Goal: Task Accomplishment & Management: Manage account settings

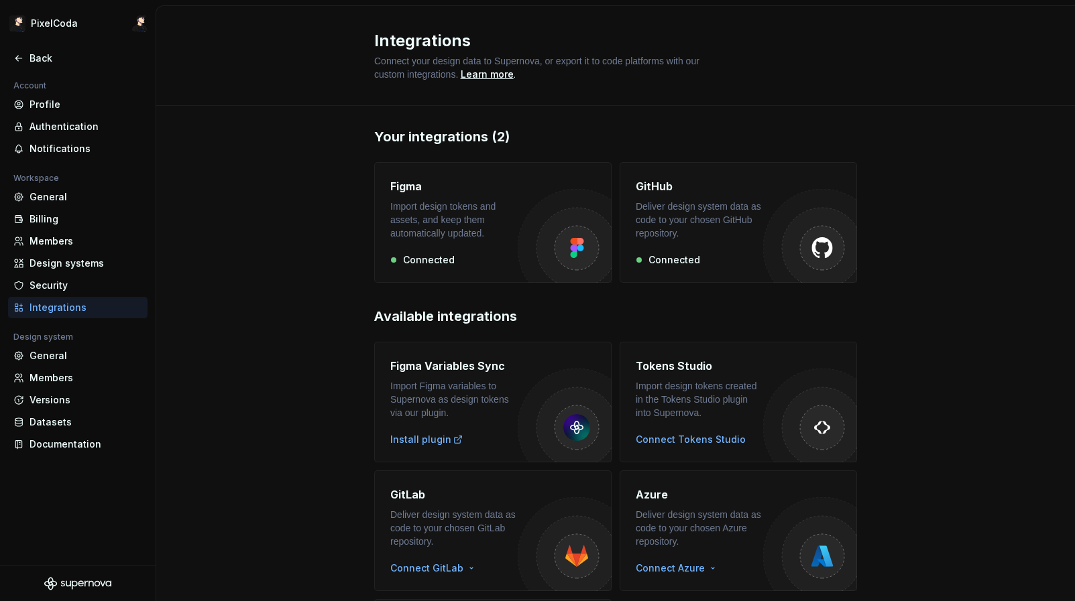
scroll to position [33, 0]
click at [196, 251] on div "Your integrations (2) Figma Import design tokens and assets, and keep them auto…" at bounding box center [615, 437] width 919 height 668
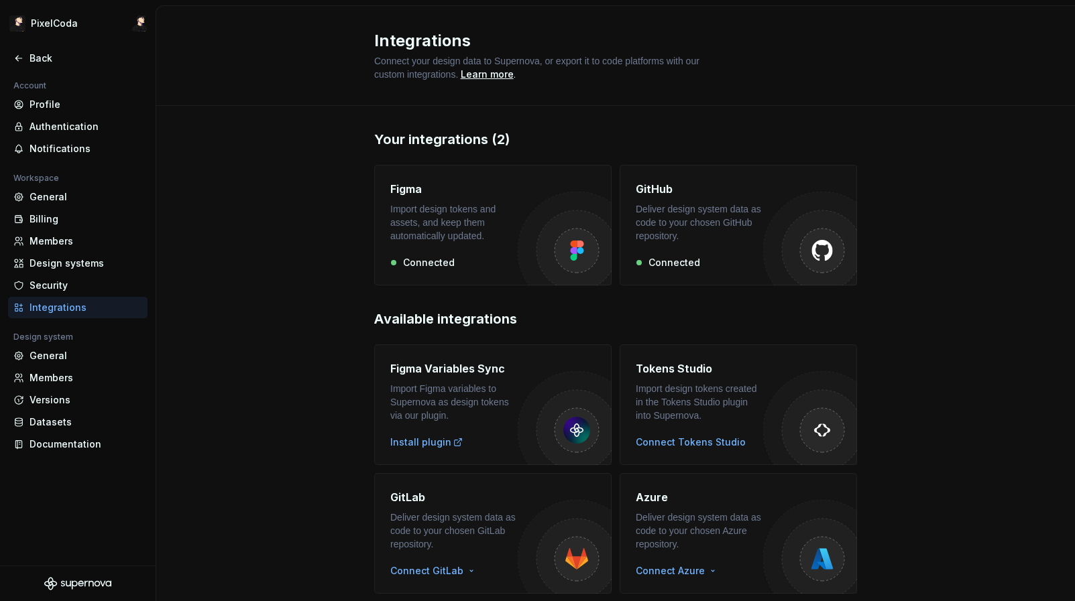
click at [219, 178] on div "Your integrations (2) Figma Import design tokens and assets, and keep them auto…" at bounding box center [615, 440] width 919 height 668
click at [97, 133] on div "Authentication" at bounding box center [77, 126] width 139 height 21
click at [426, 319] on h2 "Available integrations" at bounding box center [615, 318] width 483 height 19
click at [416, 442] on div "Install plugin" at bounding box center [426, 441] width 73 height 13
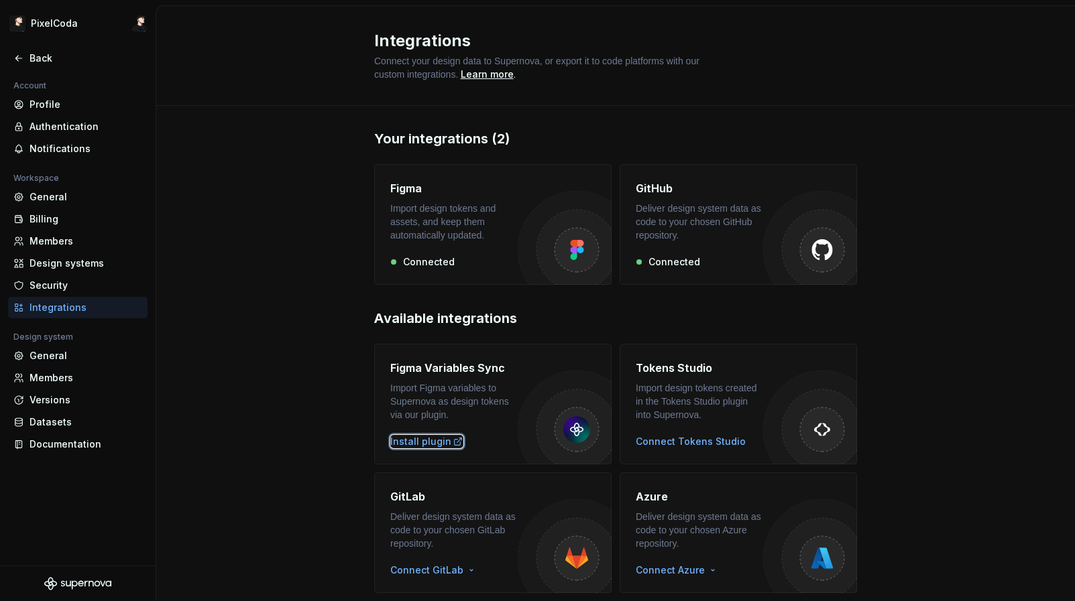
scroll to position [172, 0]
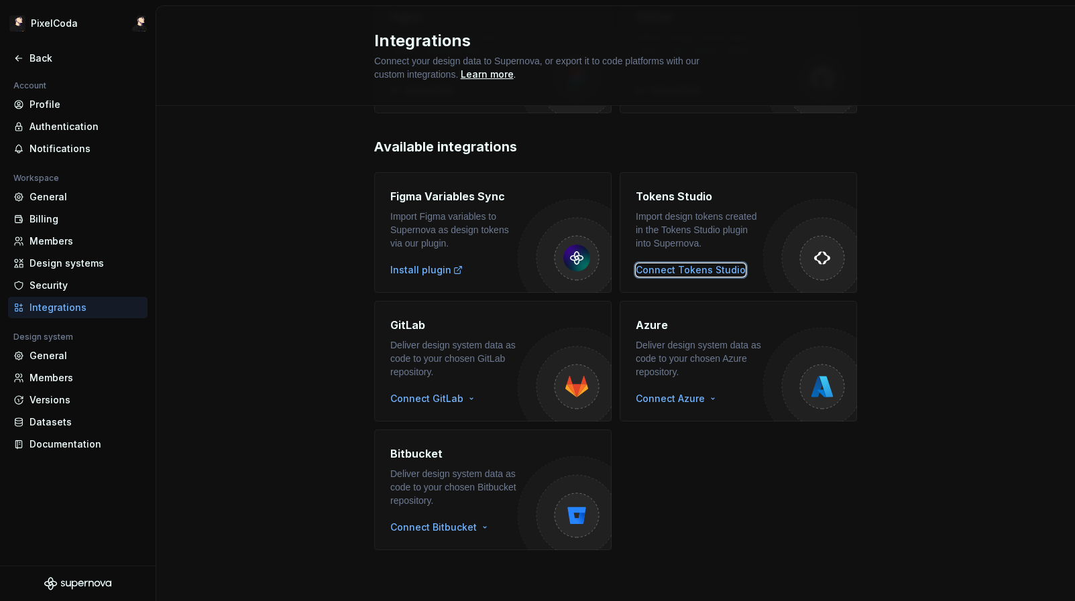
click at [697, 273] on div "Connect Tokens Studio" at bounding box center [691, 270] width 110 height 13
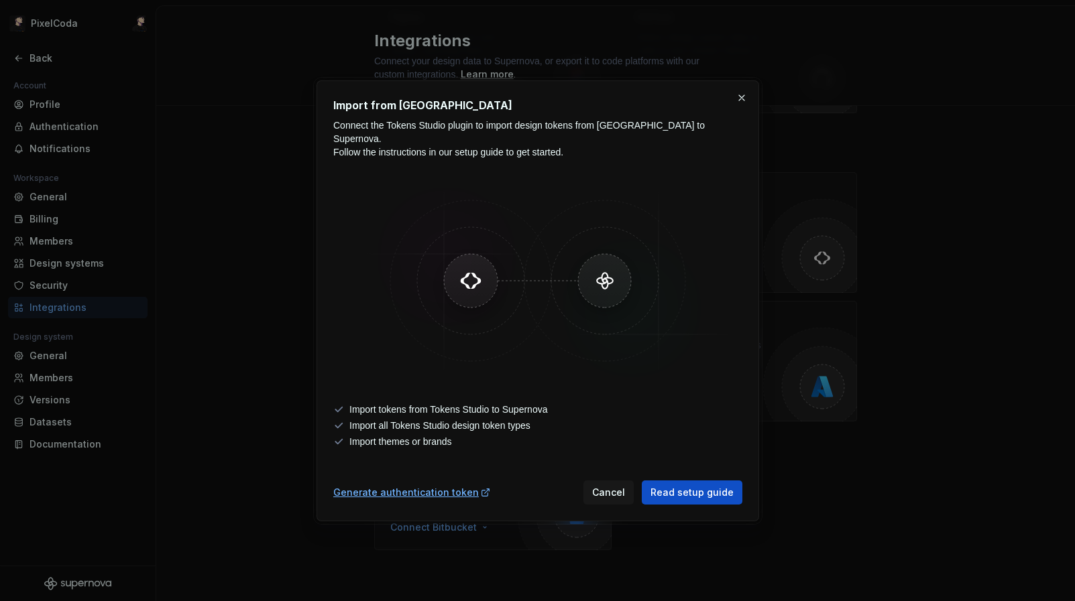
click at [673, 504] on div "Import from Tokens Studio Connect the Tokens Studio plugin to import design tok…" at bounding box center [537, 300] width 443 height 441
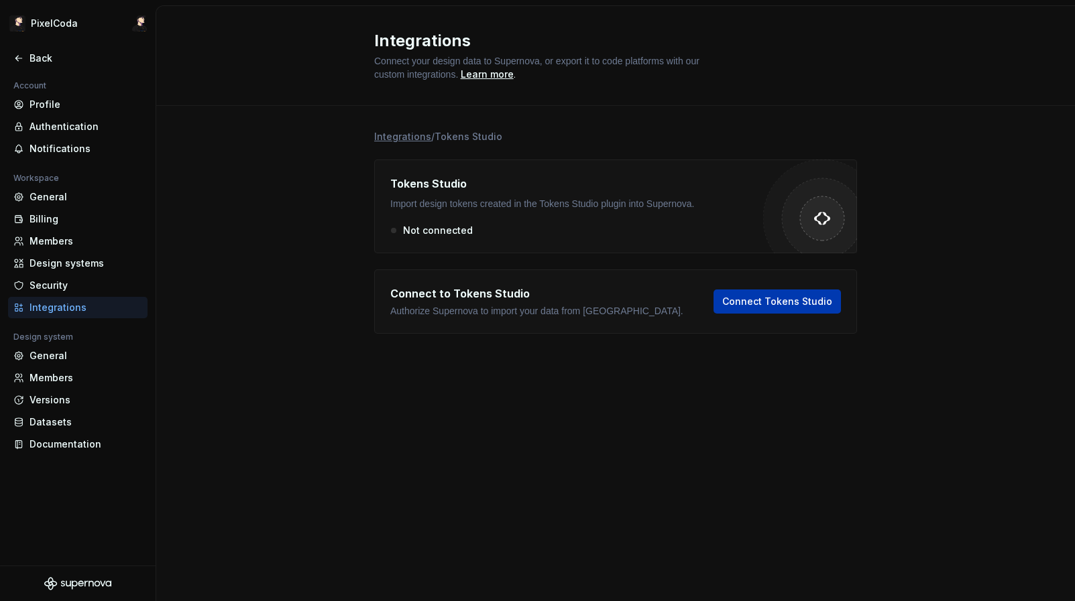
click at [819, 300] on span "Connect Tokens Studio" at bounding box center [777, 301] width 110 height 13
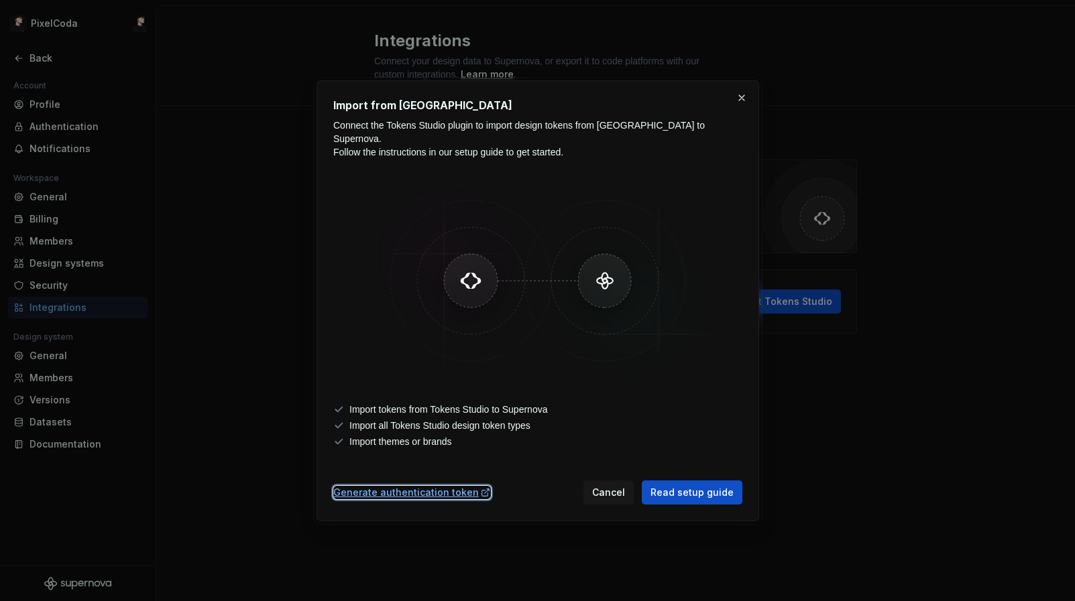
click at [426, 486] on div "Generate authentication token" at bounding box center [412, 492] width 158 height 13
click at [683, 203] on img at bounding box center [537, 280] width 389 height 201
drag, startPoint x: 607, startPoint y: 486, endPoint x: 660, endPoint y: 332, distance: 163.3
click at [659, 333] on div "Import from Tokens Studio Connect the Tokens Studio plugin to import design tok…" at bounding box center [537, 301] width 409 height 408
click at [697, 498] on link "Read setup guide" at bounding box center [692, 493] width 101 height 24
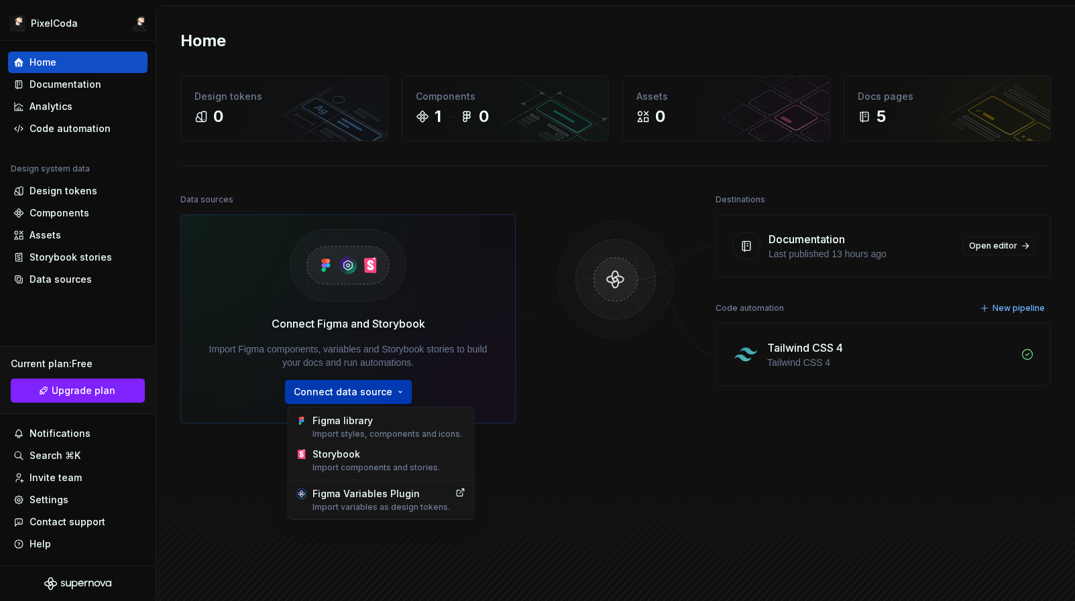
click at [341, 399] on html "PixelCoda Home Documentation Analytics Code automation Design system data Desig…" at bounding box center [537, 300] width 1075 height 601
click at [335, 424] on div "Figma library Import styles, components and icons." at bounding box center [389, 426] width 154 height 25
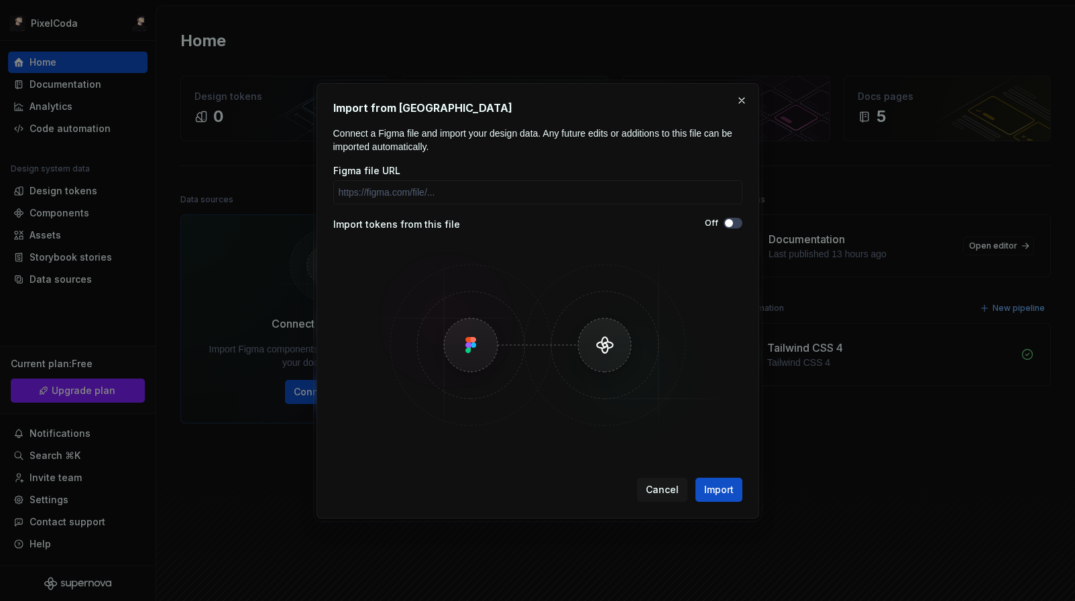
click at [587, 340] on img at bounding box center [537, 345] width 389 height 201
click at [708, 479] on button "Import" at bounding box center [718, 490] width 47 height 24
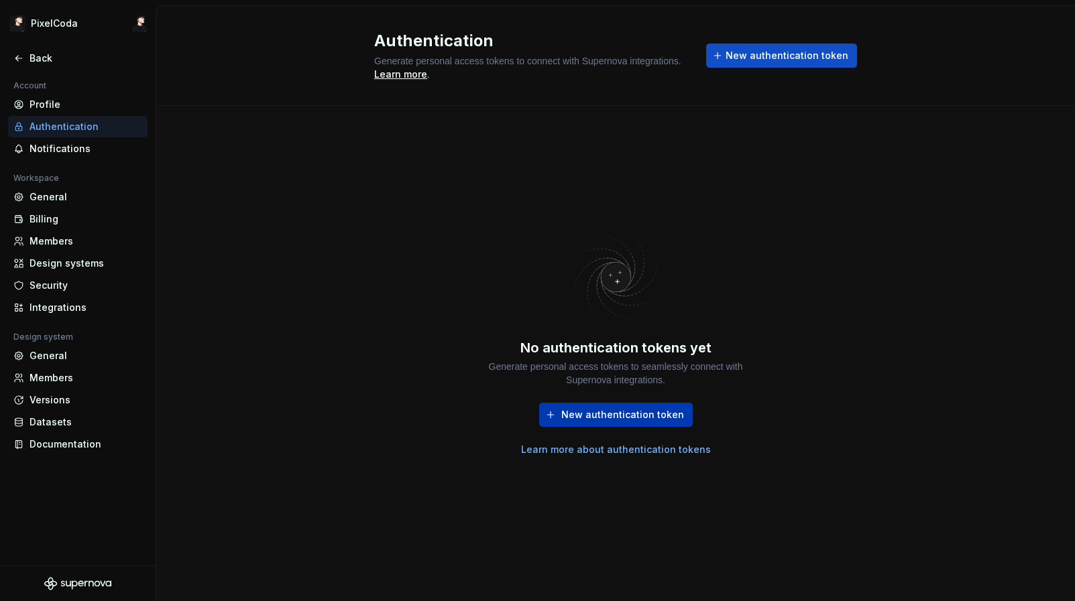
click at [640, 410] on span "New authentication token" at bounding box center [622, 414] width 123 height 13
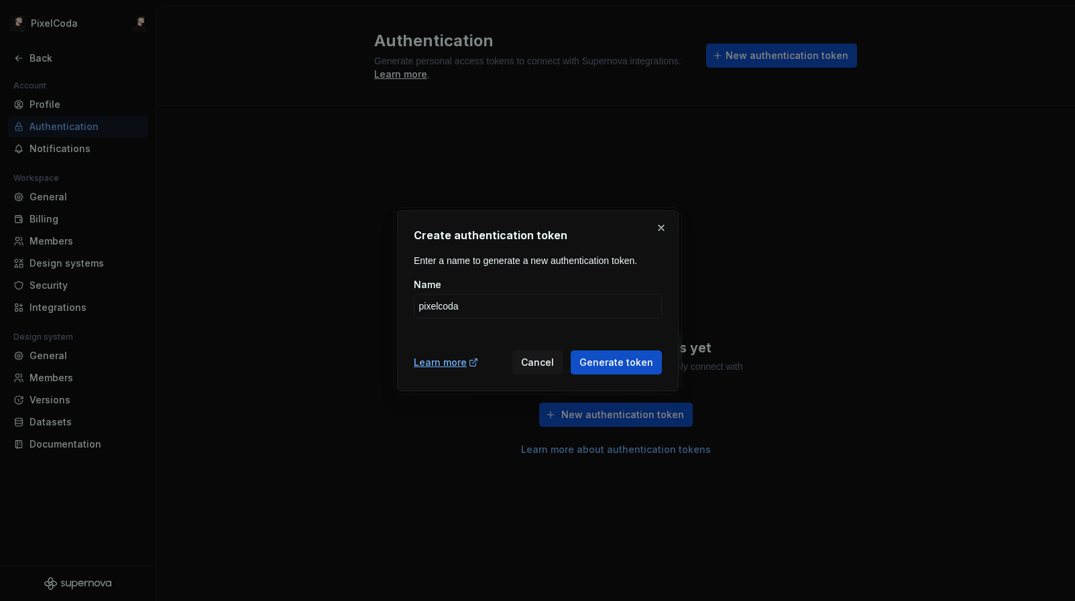
type input "pixelcoda"
click at [676, 341] on div "Create authentication token Enter a name to generate a new authentication token…" at bounding box center [538, 301] width 282 height 181
click at [643, 353] on button "Generate token" at bounding box center [616, 363] width 91 height 24
click at [641, 356] on span "Generate token" at bounding box center [616, 362] width 74 height 13
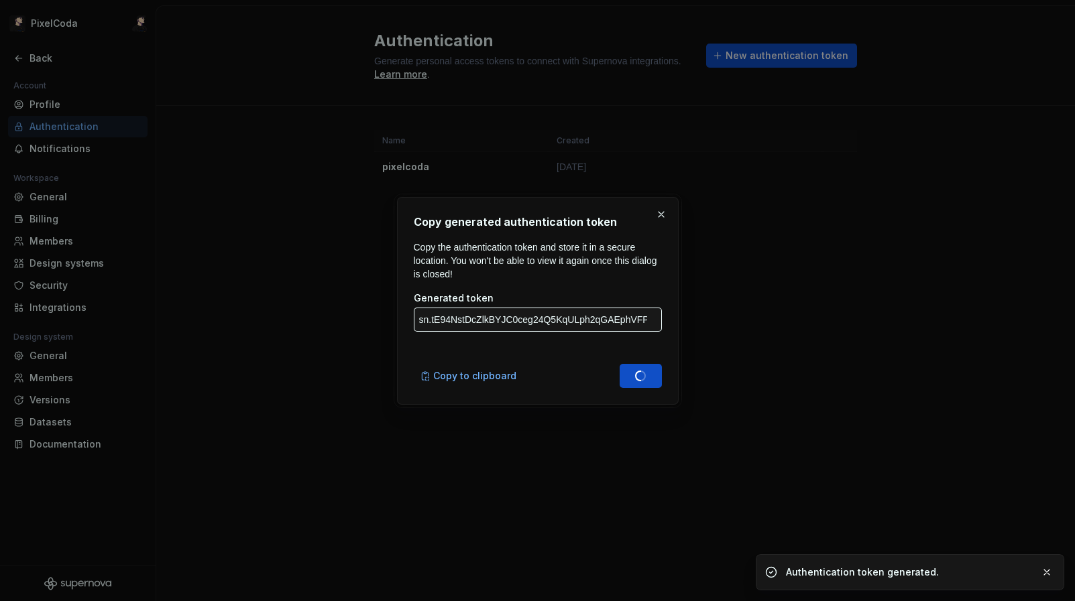
type input "sn.oFSCPLKqXf4DCYL360wt7iN5qXe4GnqnGp1ZUcKqrcVaaU0KTXy0KoxbJ2vsaI3DcIvGS4iXNDUG…"
click at [469, 371] on span "Copy to clipboard" at bounding box center [474, 375] width 83 height 13
